Goal: Task Accomplishment & Management: Use online tool/utility

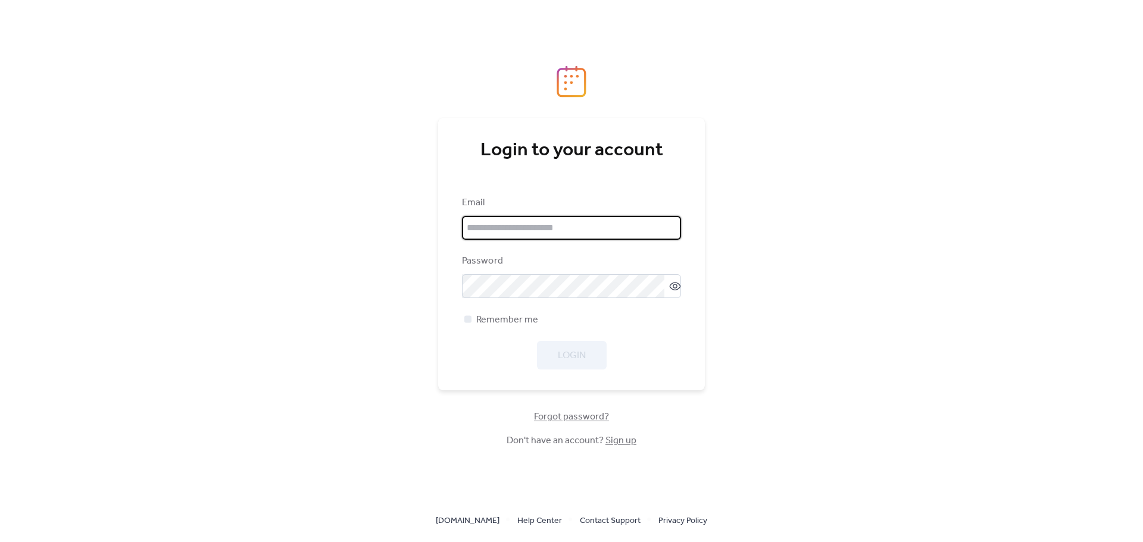
type input "**********"
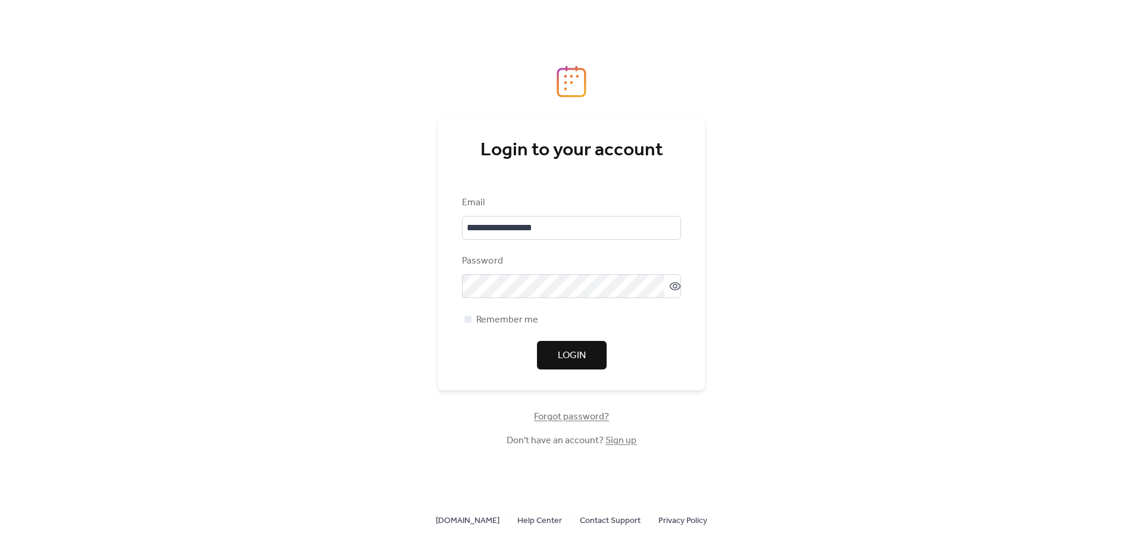
click at [570, 358] on div "Login" at bounding box center [571, 355] width 219 height 29
click at [570, 358] on span "Login" at bounding box center [572, 356] width 28 height 14
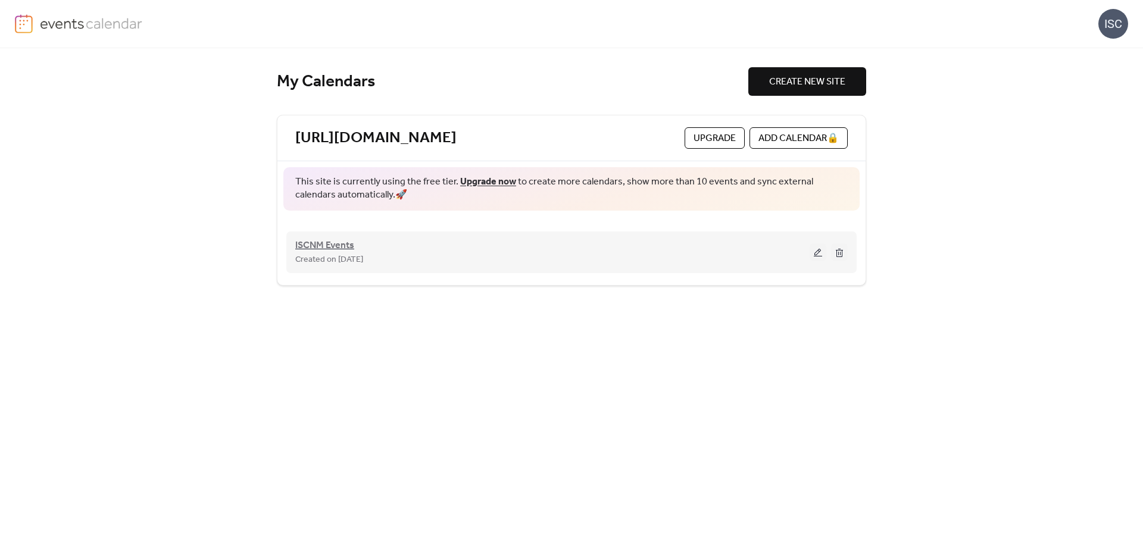
click at [338, 246] on span "ISCNM Events" at bounding box center [324, 246] width 59 height 14
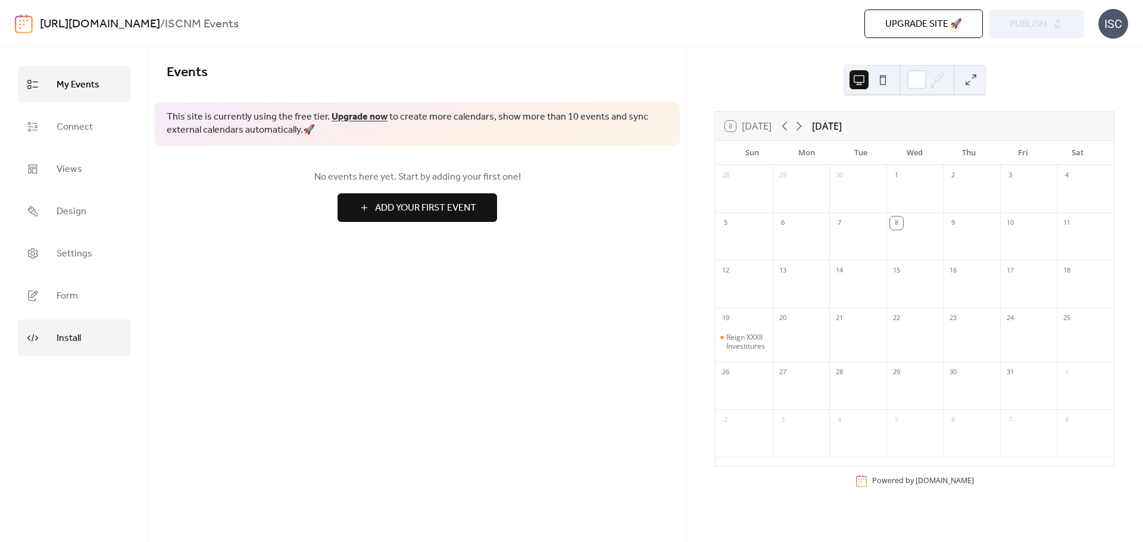
click at [73, 332] on span "Install" at bounding box center [69, 338] width 24 height 18
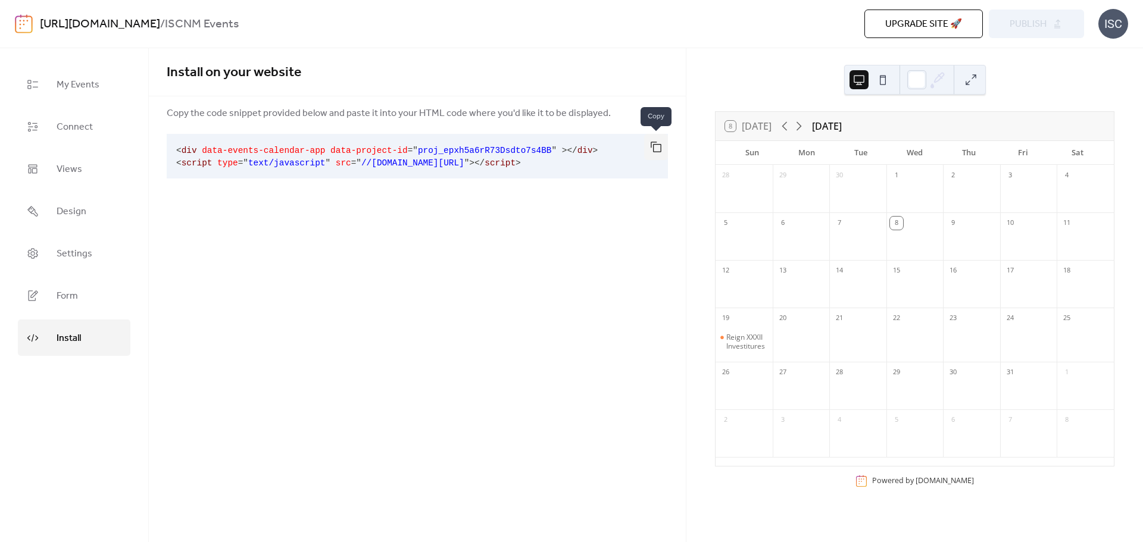
click at [655, 145] on button "button" at bounding box center [656, 147] width 24 height 26
click at [748, 337] on div "Reign XXXII Investitures" at bounding box center [747, 342] width 42 height 18
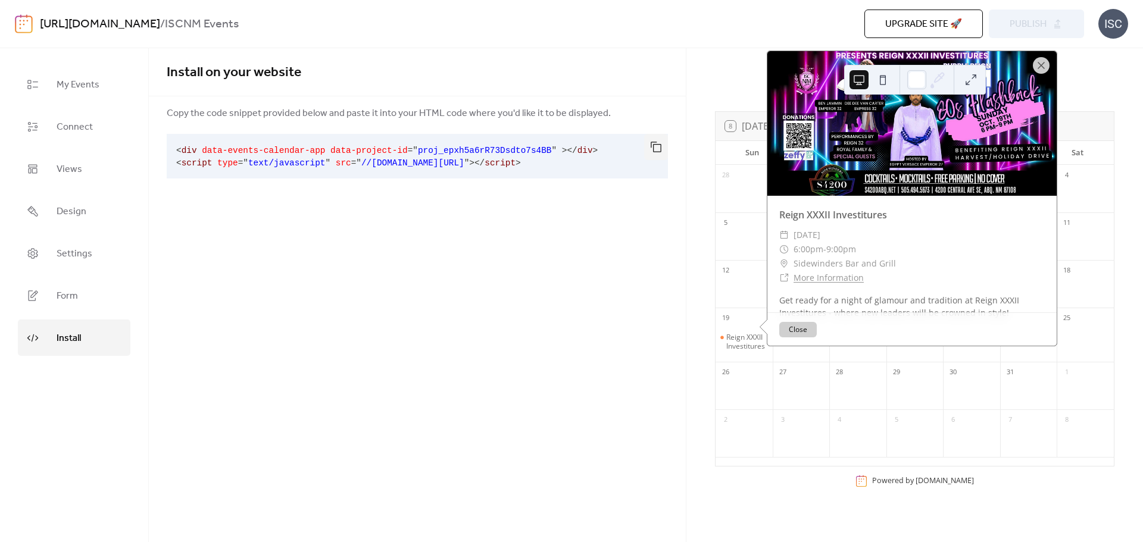
click at [487, 291] on div "Install on your website Copy the code snippet provided below and paste it into …" at bounding box center [417, 295] width 537 height 494
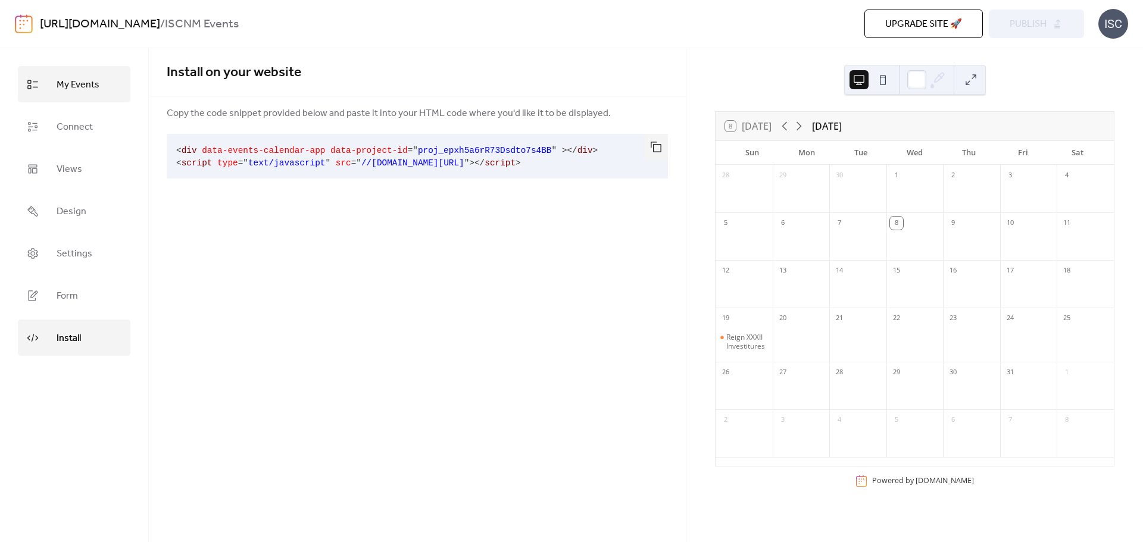
click at [80, 92] on span "My Events" at bounding box center [78, 85] width 43 height 18
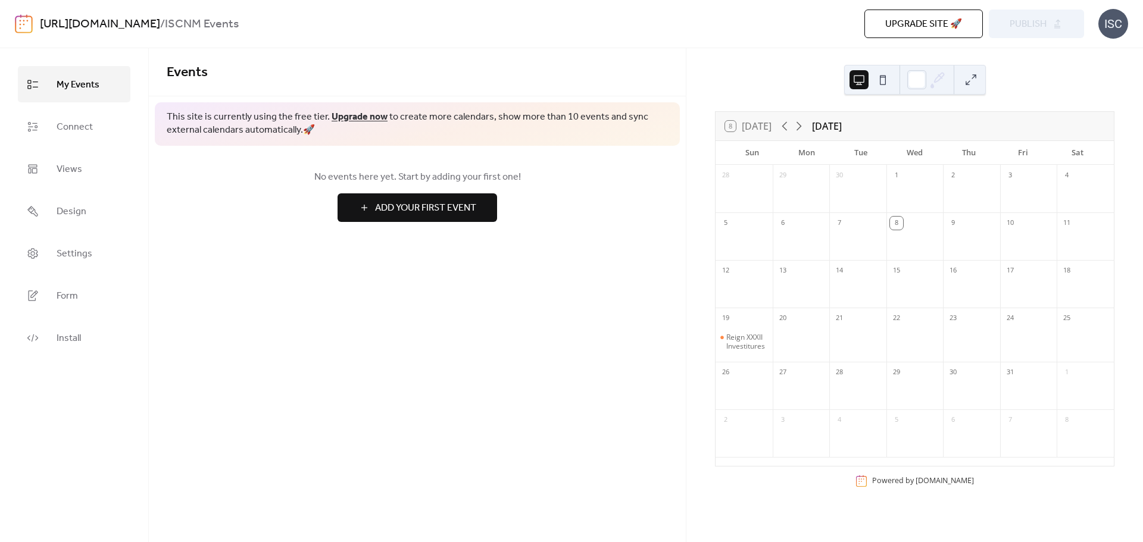
click at [431, 201] on span "Add Your First Event" at bounding box center [425, 208] width 101 height 14
